Goal: Check status: Check status

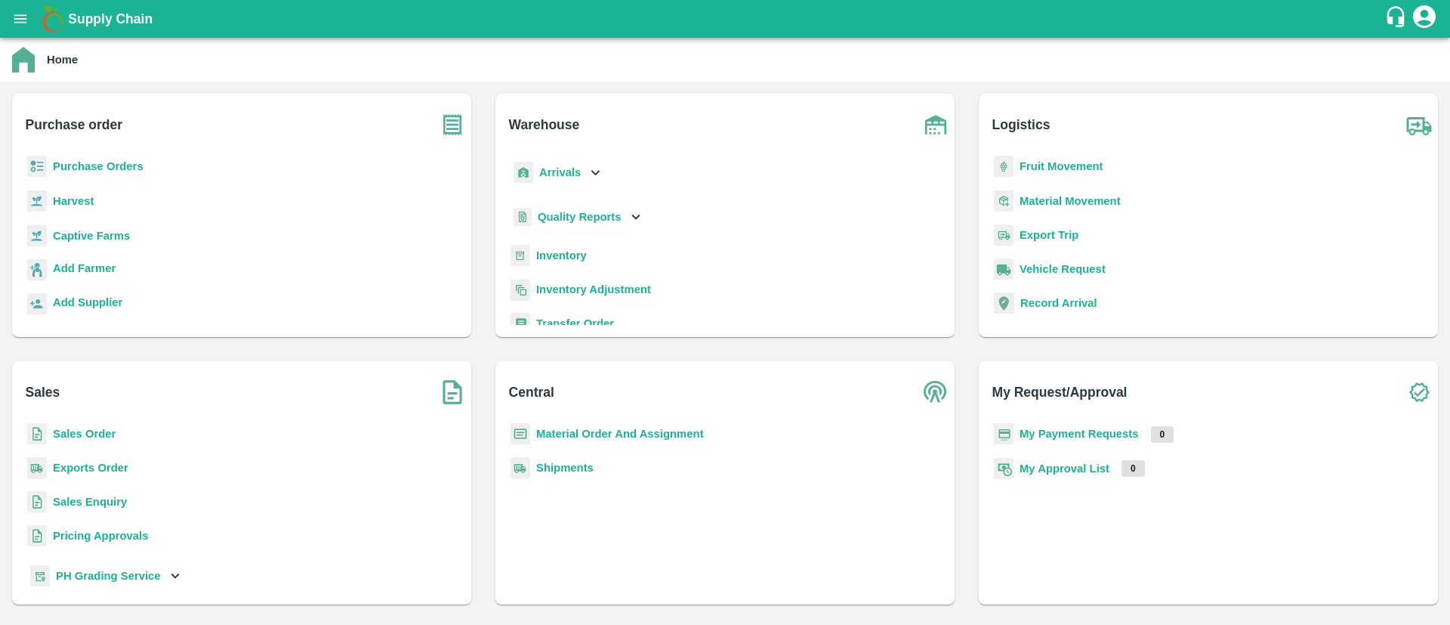
click at [119, 168] on b "Purchase Orders" at bounding box center [98, 166] width 91 height 12
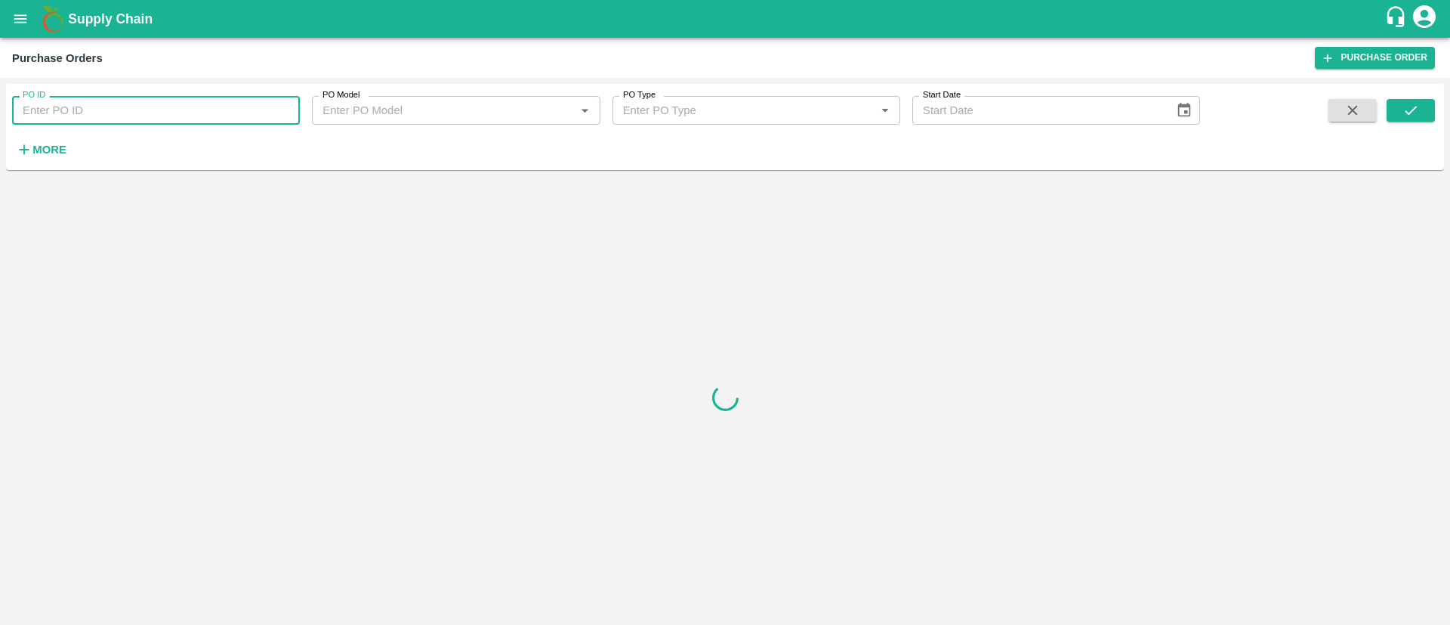
click at [67, 106] on input "PO ID" at bounding box center [156, 110] width 288 height 29
paste input "178822"
type input "178822"
click at [1403, 108] on icon "submit" at bounding box center [1410, 110] width 17 height 17
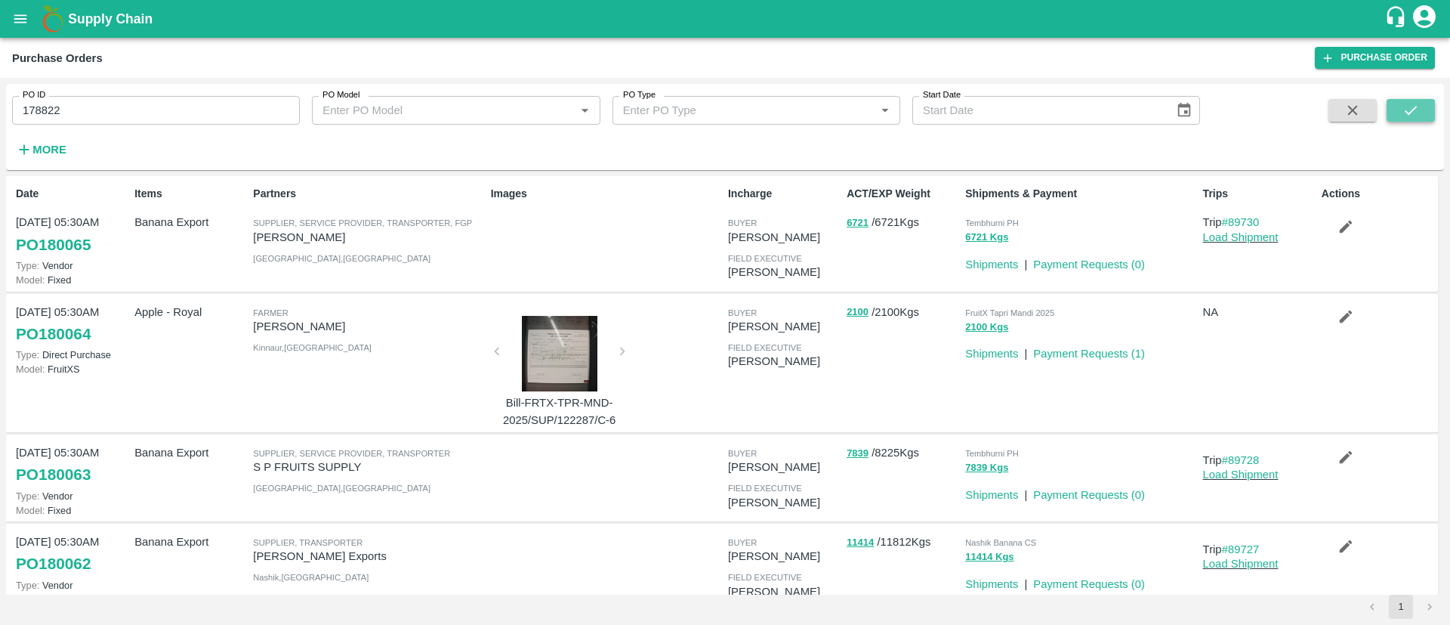
click at [1412, 117] on icon "submit" at bounding box center [1410, 110] width 17 height 17
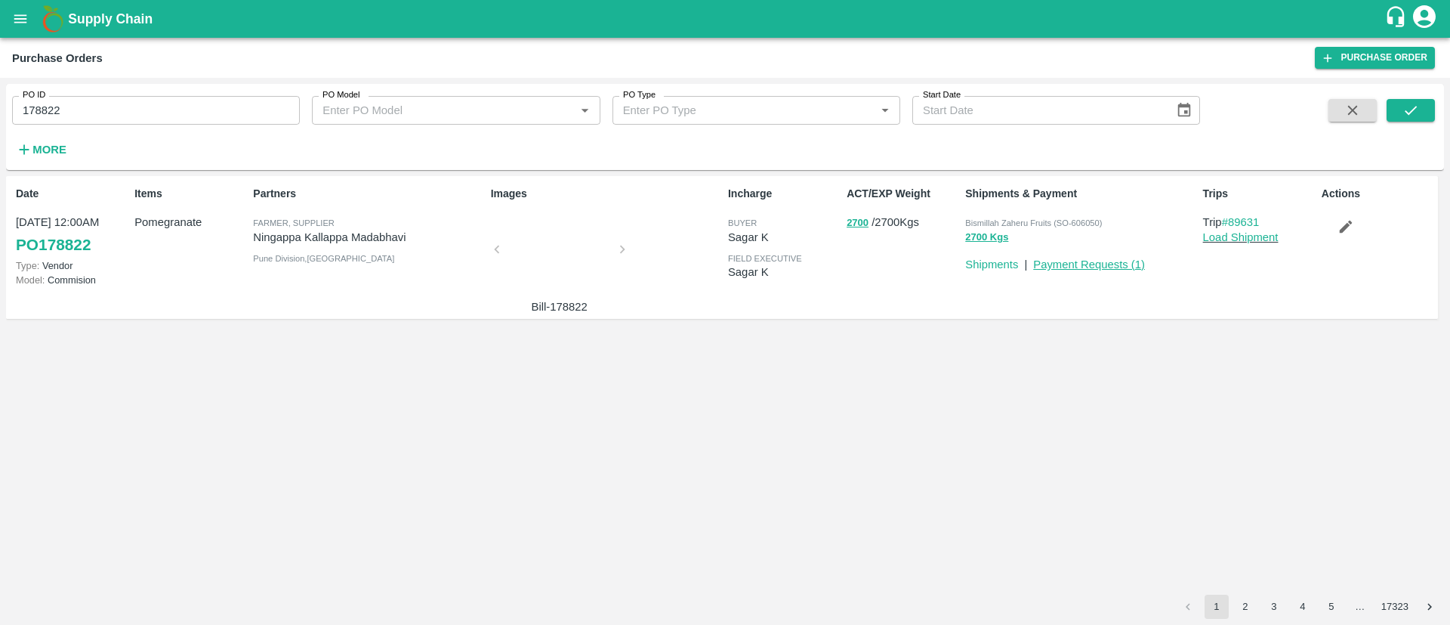
click at [1068, 264] on link "Payment Requests ( 1 )" at bounding box center [1089, 264] width 112 height 12
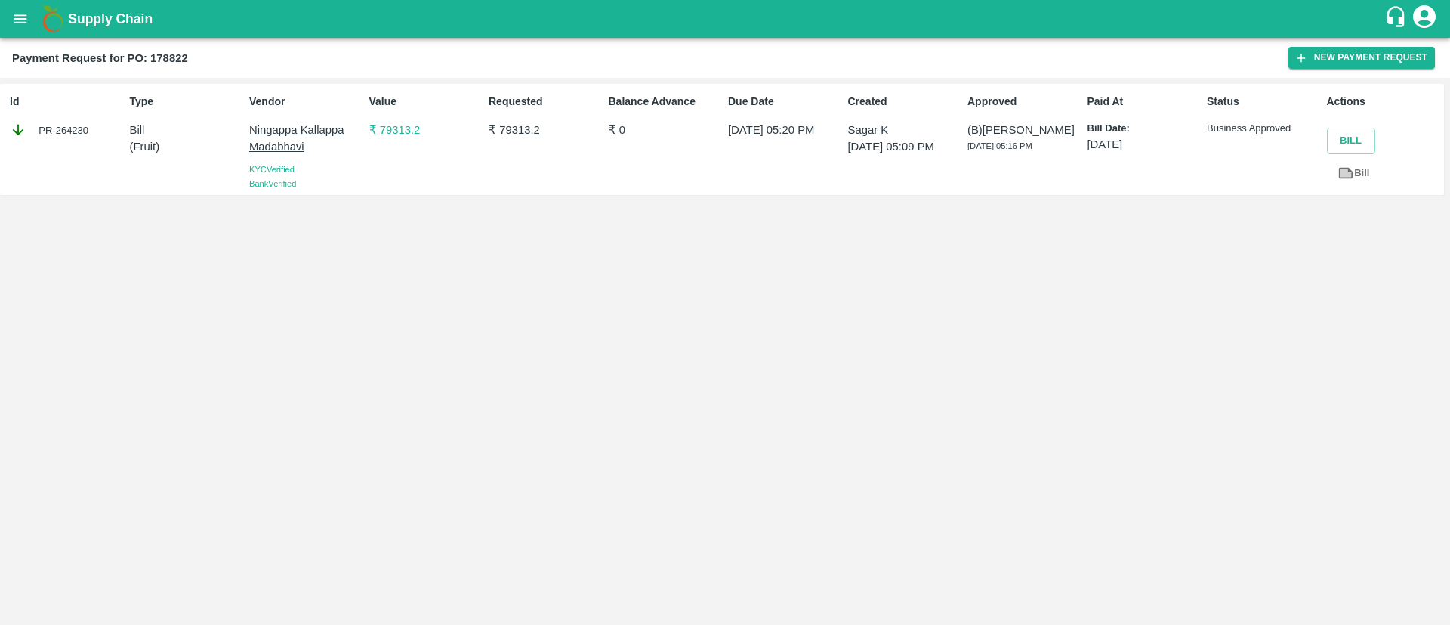
click at [404, 128] on p "₹ 79313.2" at bounding box center [425, 130] width 113 height 17
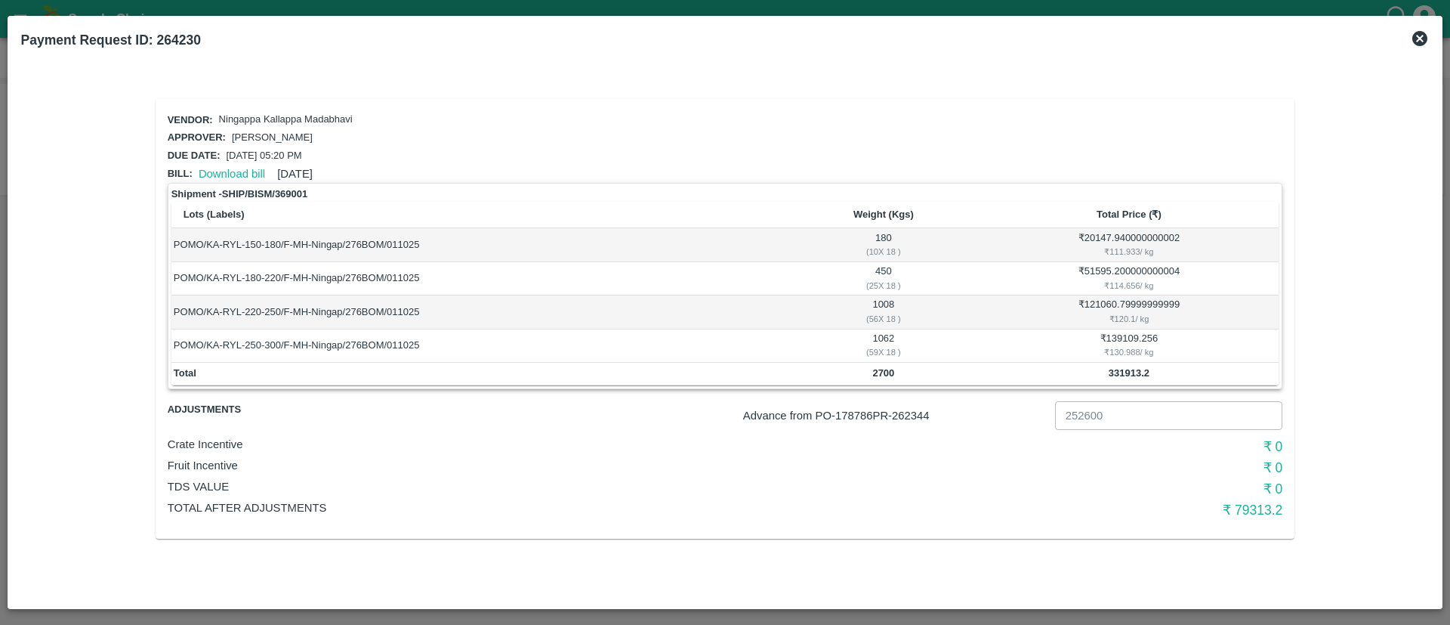
click at [187, 248] on td "POMO/KA-RYL-150-180/F-MH-Ningap/276BOM/011025" at bounding box center [479, 244] width 617 height 33
click at [873, 369] on b "2700" at bounding box center [883, 372] width 22 height 11
